Goal: Transaction & Acquisition: Obtain resource

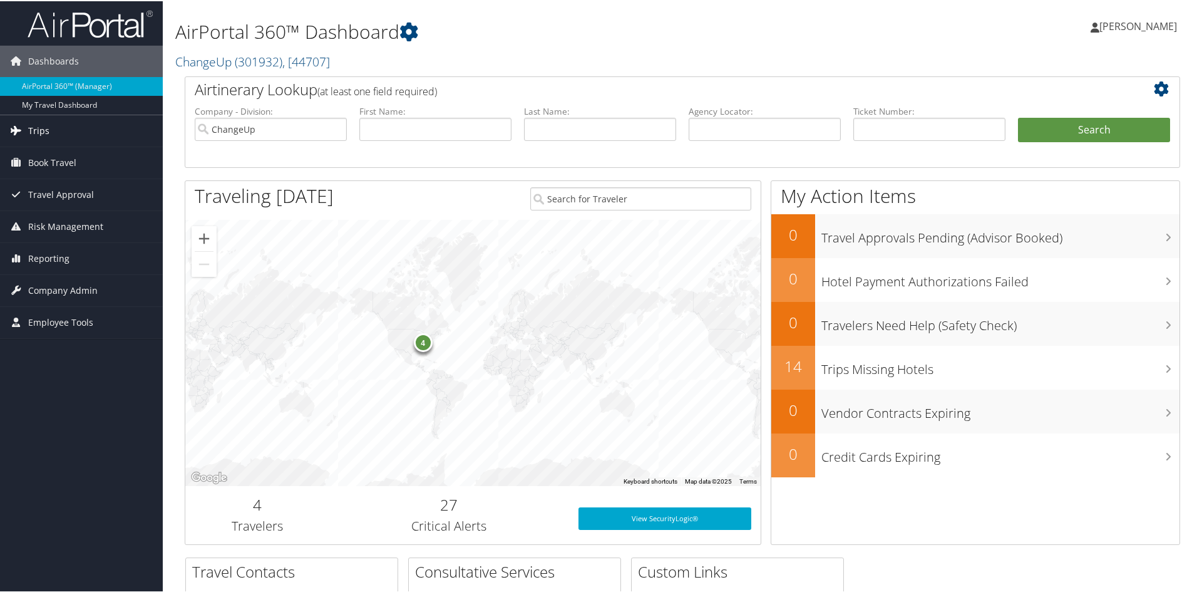
click at [44, 131] on span "Trips" at bounding box center [38, 129] width 21 height 31
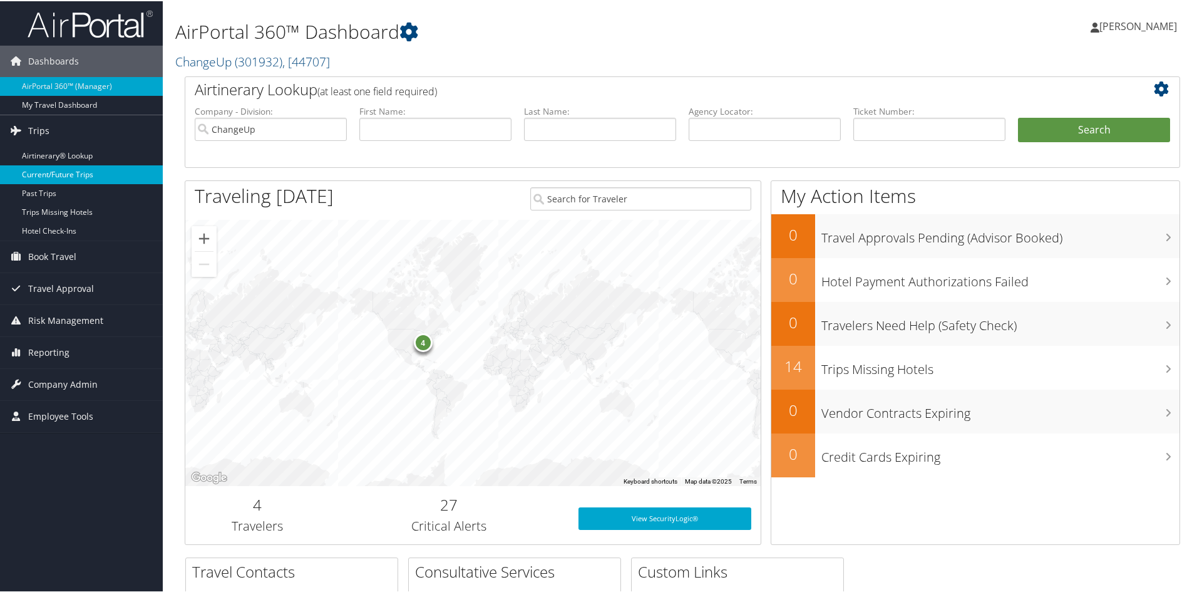
click at [48, 177] on link "Current/Future Trips" at bounding box center [81, 173] width 163 height 19
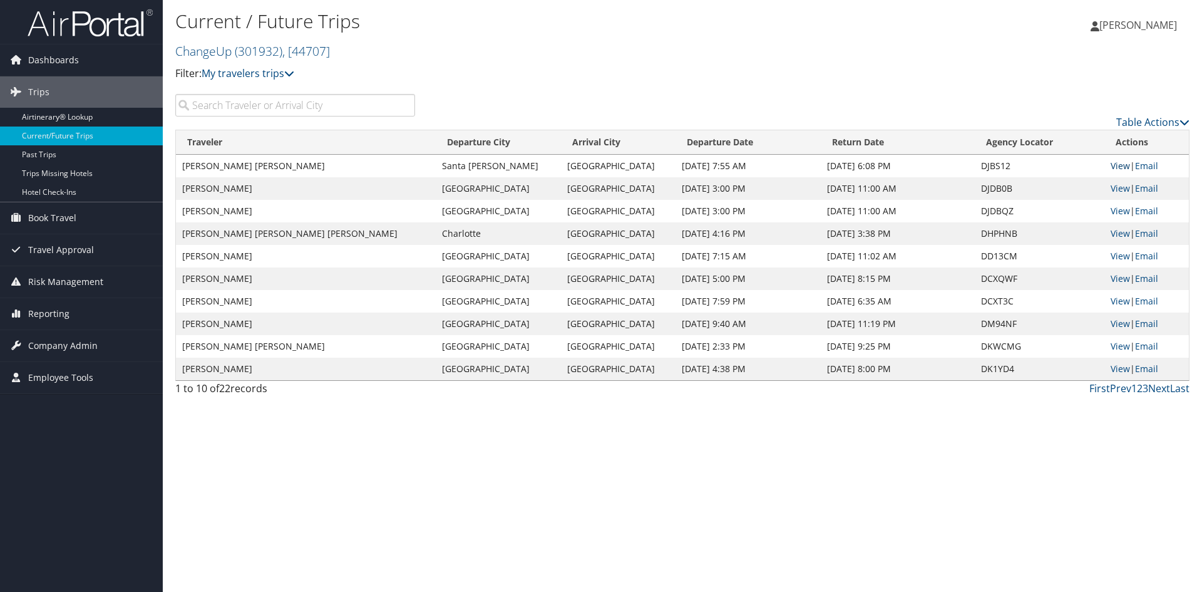
click at [1119, 167] on link "View" at bounding box center [1120, 166] width 19 height 12
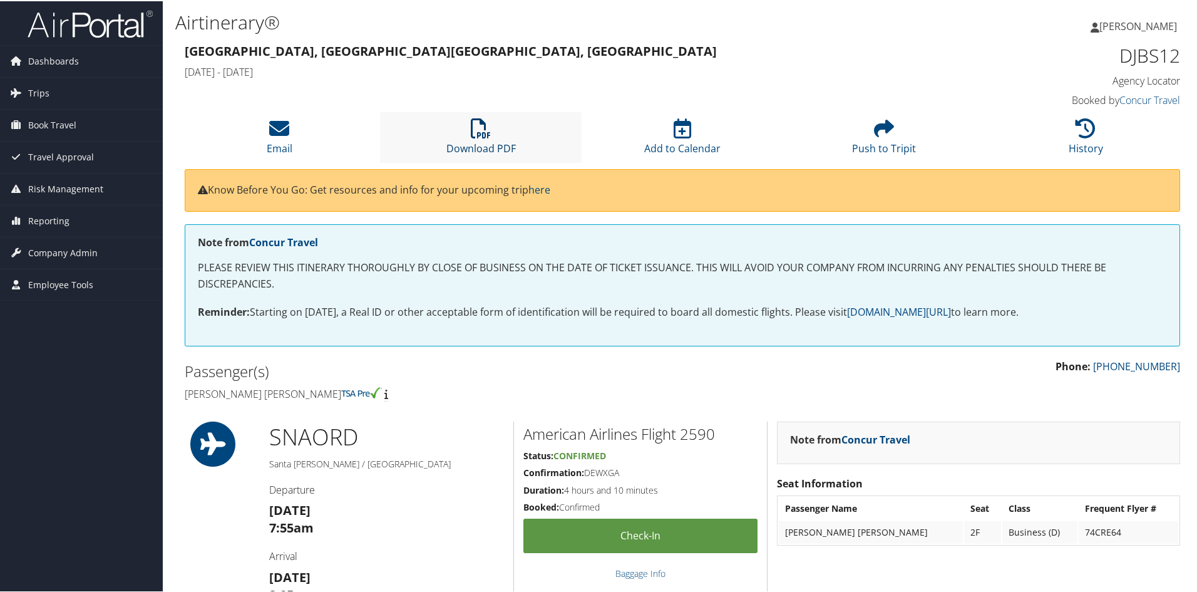
click at [484, 128] on icon at bounding box center [481, 127] width 20 height 20
